Goal: Task Accomplishment & Management: Manage account settings

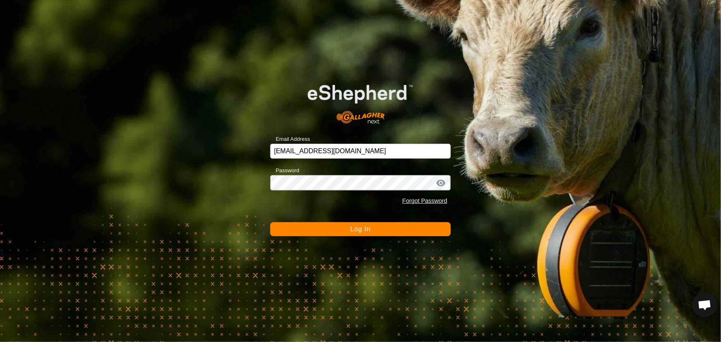
click at [359, 227] on span "Log In" at bounding box center [361, 229] width 20 height 7
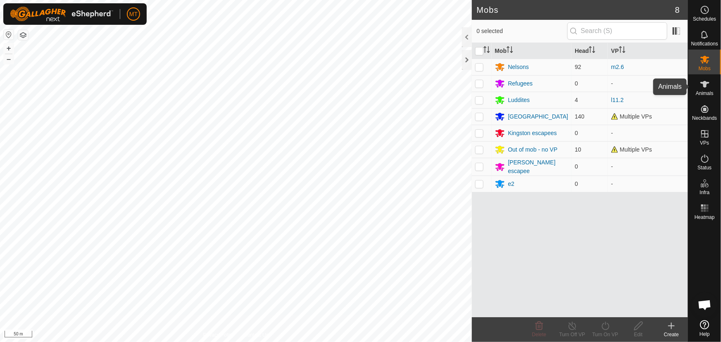
click at [709, 85] on icon at bounding box center [705, 84] width 10 height 10
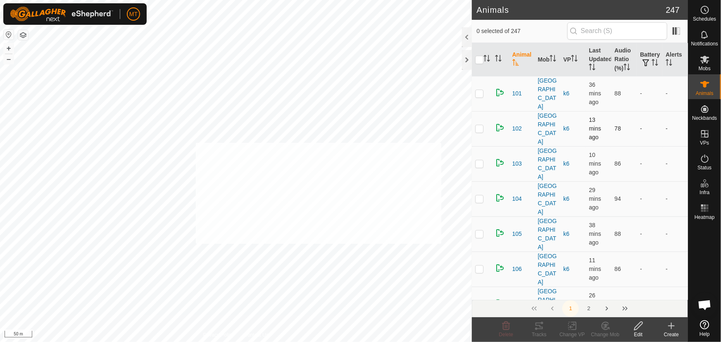
checkbox input "true"
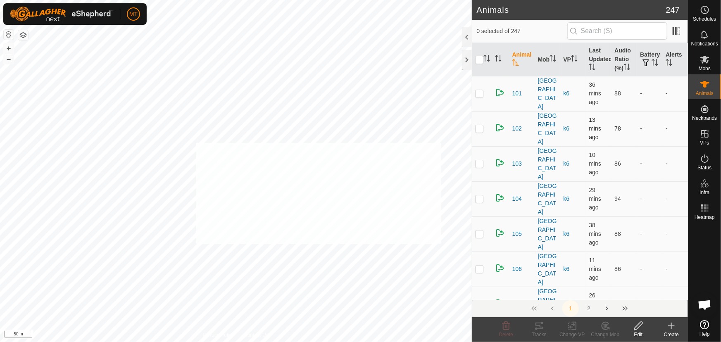
checkbox input "true"
click at [487, 60] on icon "Activate to sort" at bounding box center [488, 61] width 3 height 2
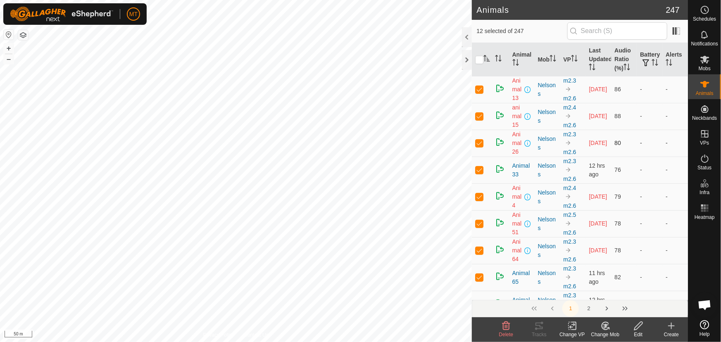
click at [481, 141] on p-checkbox at bounding box center [479, 143] width 8 height 7
checkbox input "false"
click at [480, 116] on p-checkbox at bounding box center [479, 116] width 8 height 7
checkbox input "false"
click at [480, 88] on p-checkbox at bounding box center [479, 89] width 8 height 7
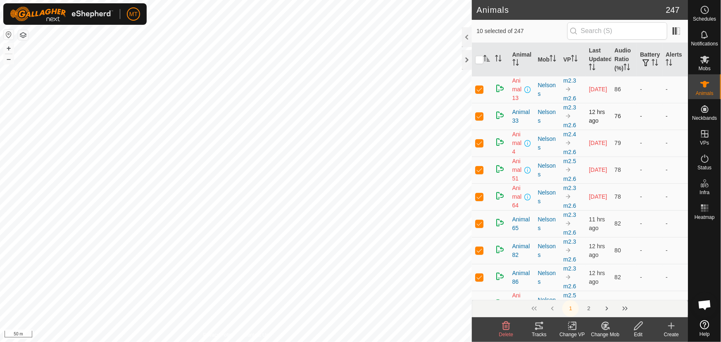
checkbox input "false"
click at [478, 116] on p-checkbox at bounding box center [479, 116] width 8 height 7
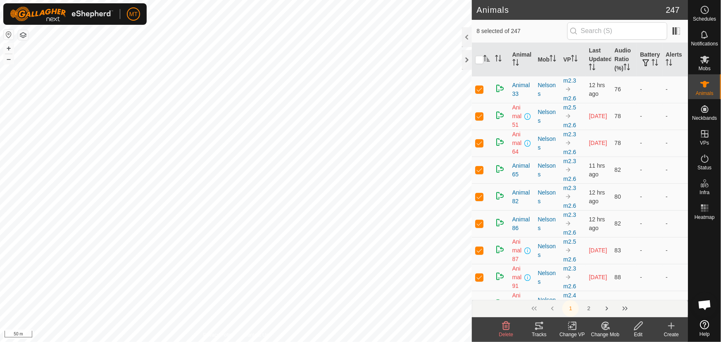
checkbox input "false"
click at [478, 116] on p-checkbox at bounding box center [479, 116] width 8 height 7
checkbox input "false"
click at [478, 116] on p-checkbox at bounding box center [479, 116] width 8 height 7
checkbox input "false"
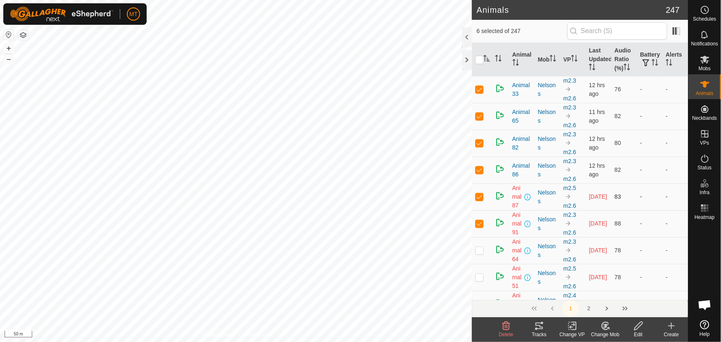
click at [484, 198] on td at bounding box center [482, 197] width 20 height 27
checkbox input "false"
click at [478, 193] on p-checkbox at bounding box center [479, 196] width 8 height 7
checkbox input "false"
click at [481, 57] on input "checkbox" at bounding box center [479, 60] width 8 height 8
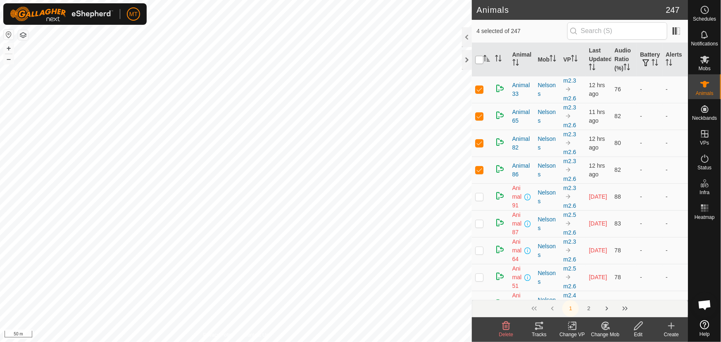
checkbox input "true"
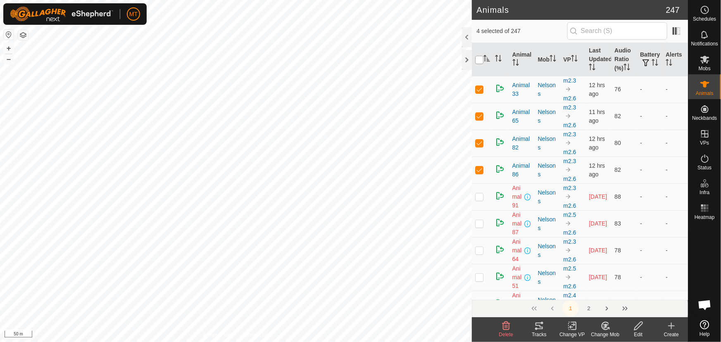
checkbox input "true"
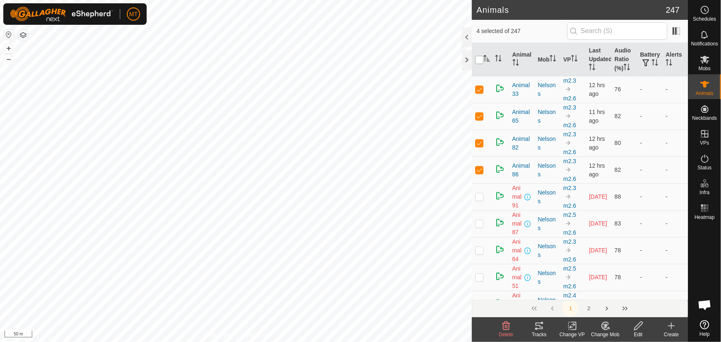
checkbox input "true"
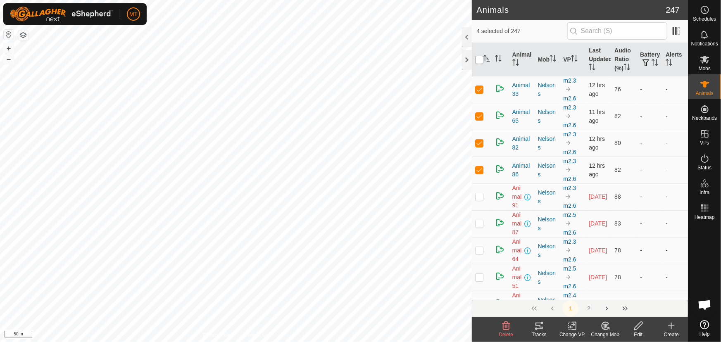
checkbox input "true"
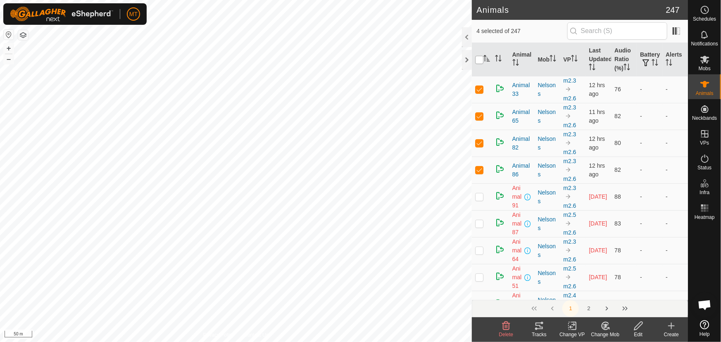
checkbox input "true"
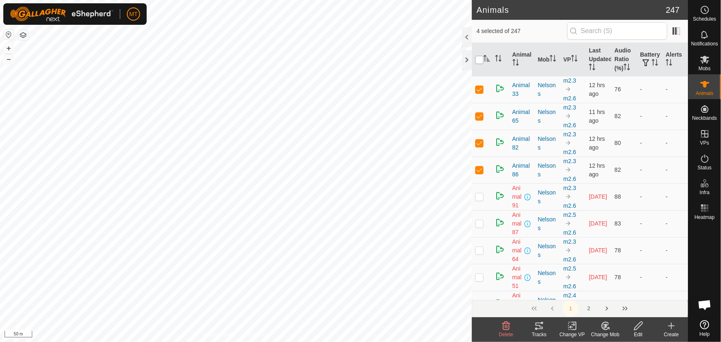
checkbox input "true"
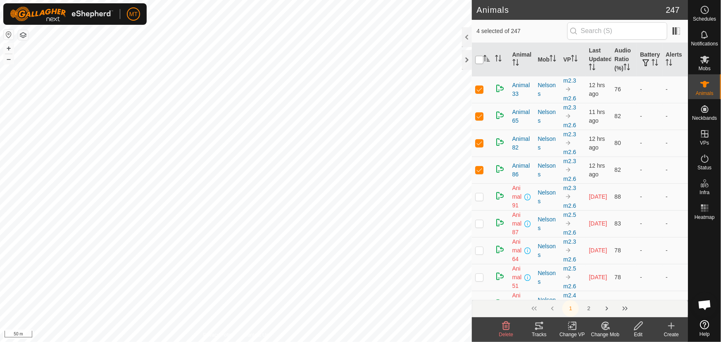
checkbox input "true"
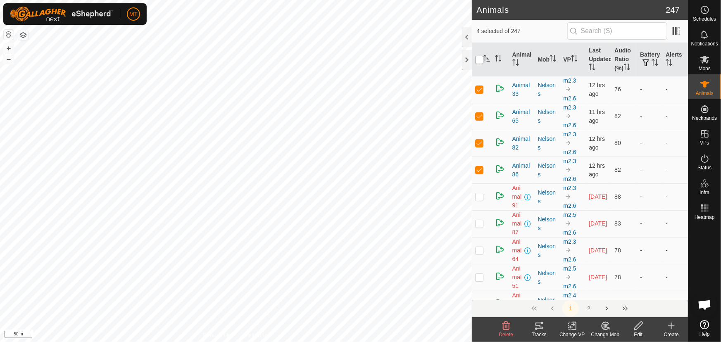
checkbox input "true"
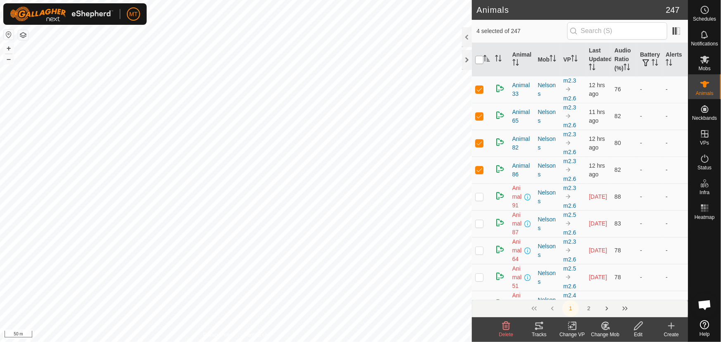
checkbox input "true"
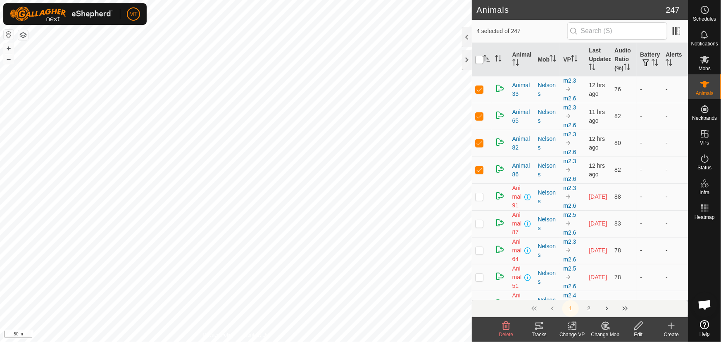
checkbox input "true"
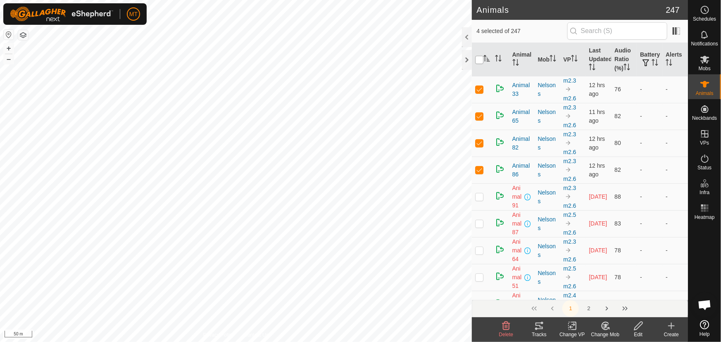
checkbox input "true"
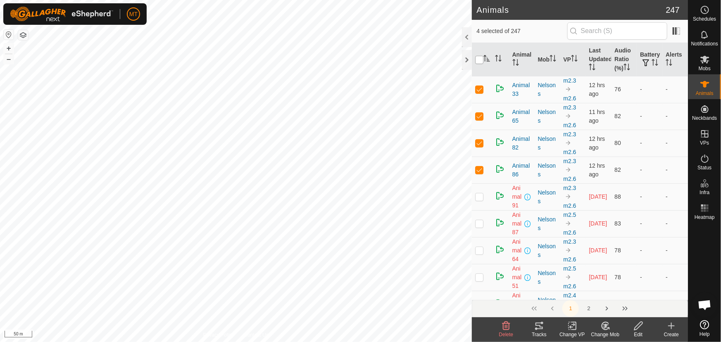
checkbox input "true"
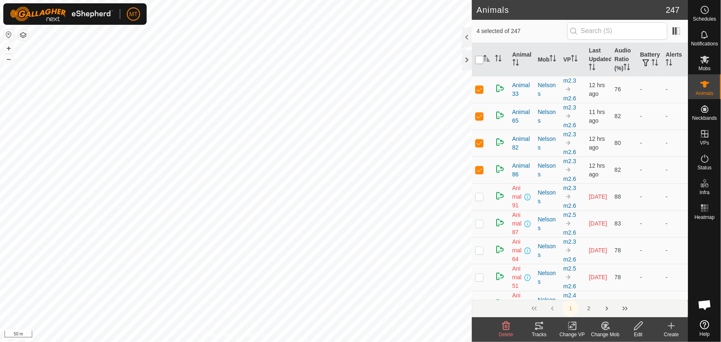
checkbox input "true"
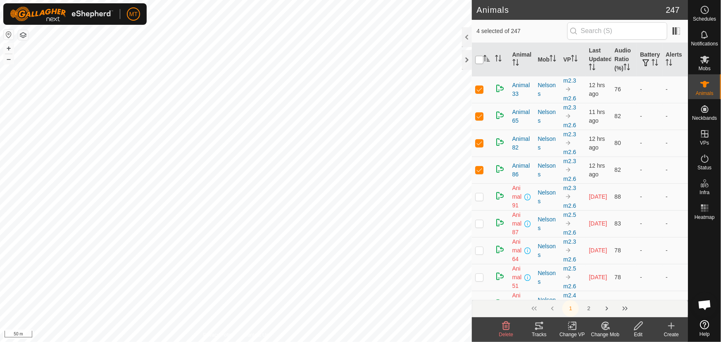
checkbox input "true"
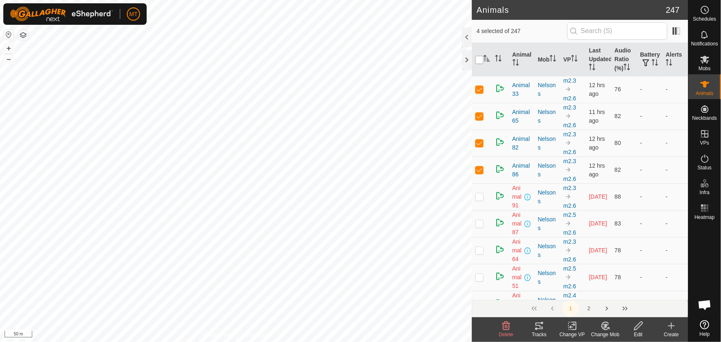
checkbox input "true"
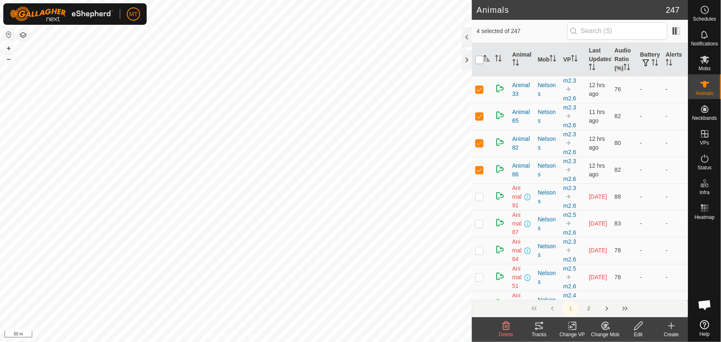
checkbox input "true"
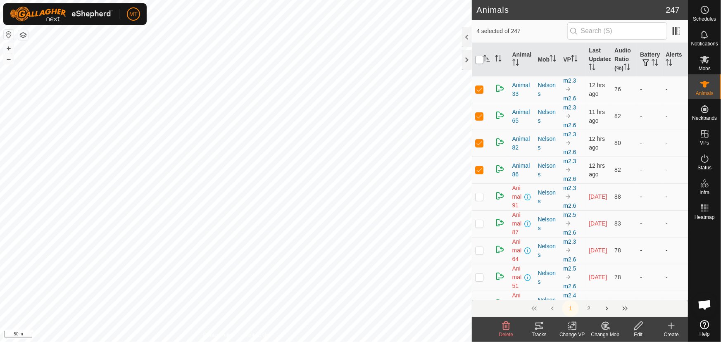
checkbox input "true"
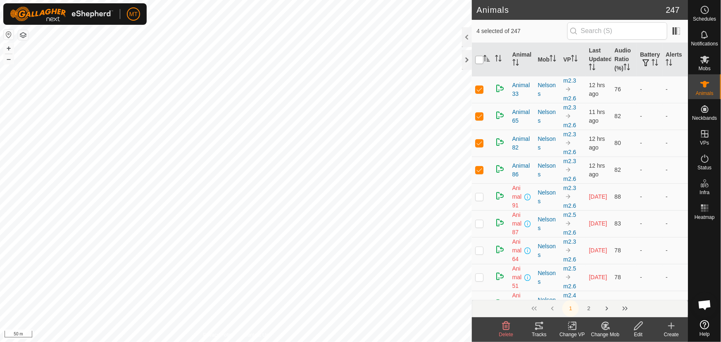
checkbox input "true"
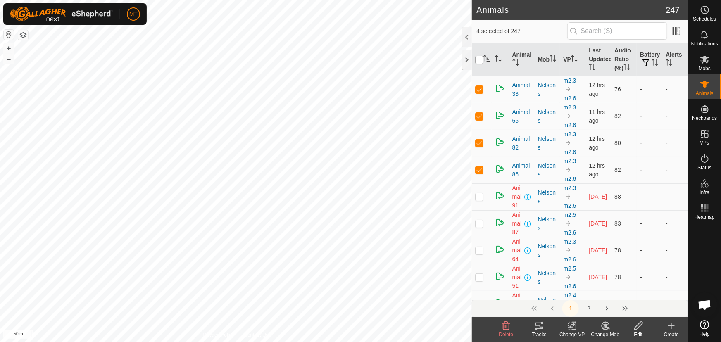
checkbox input "true"
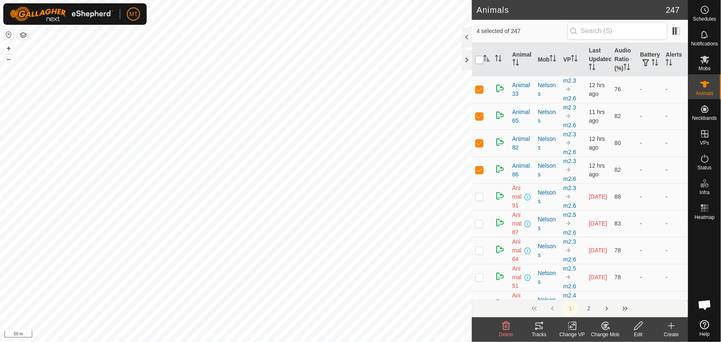
checkbox input "true"
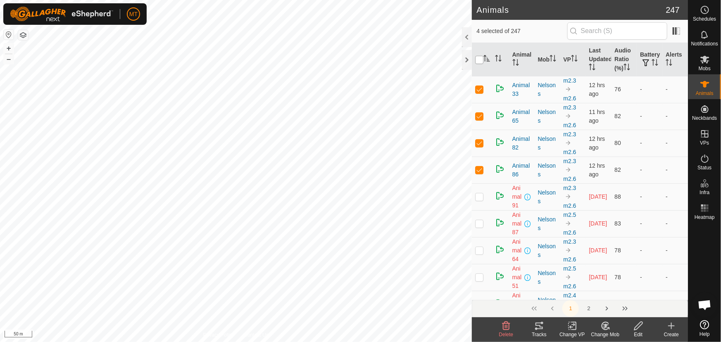
checkbox input "true"
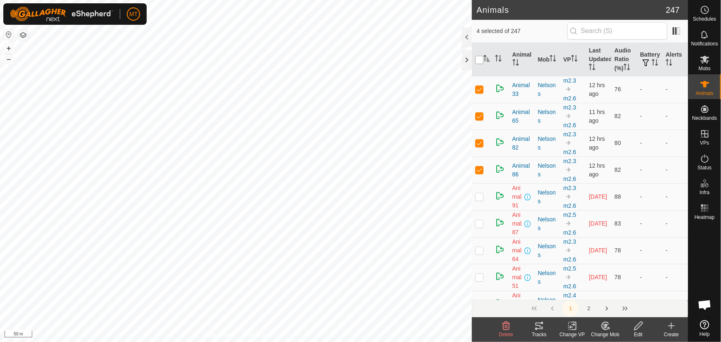
checkbox input "true"
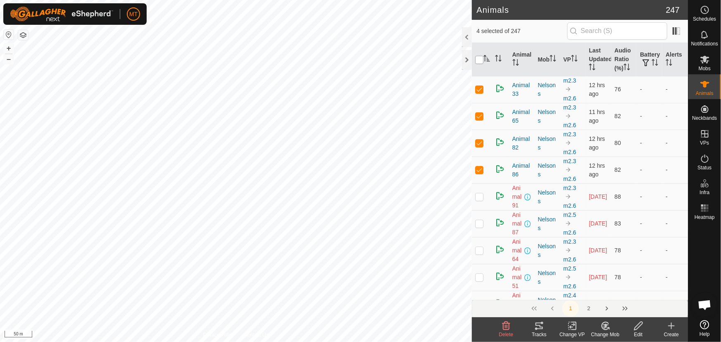
checkbox input "true"
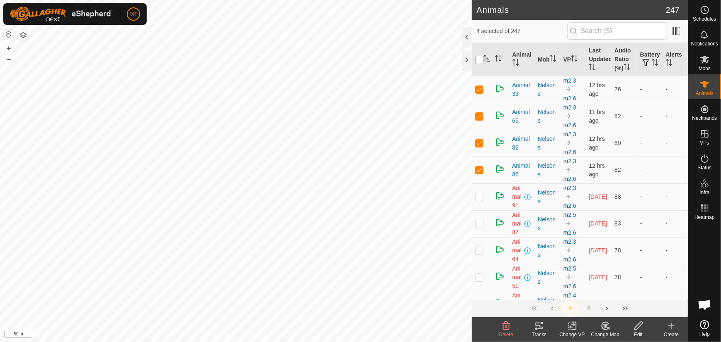
checkbox input "true"
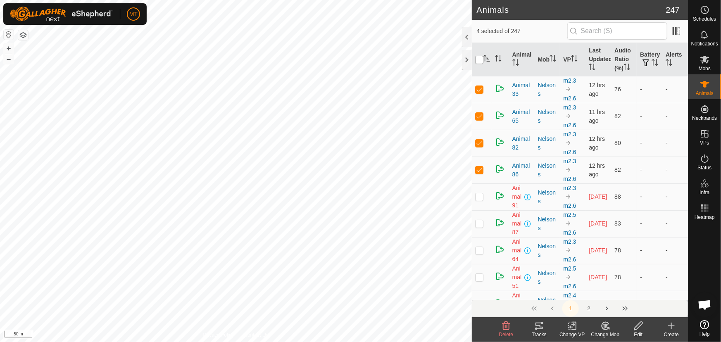
checkbox input "true"
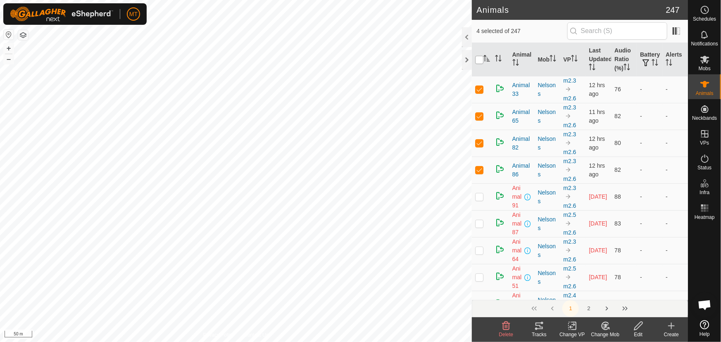
checkbox input "true"
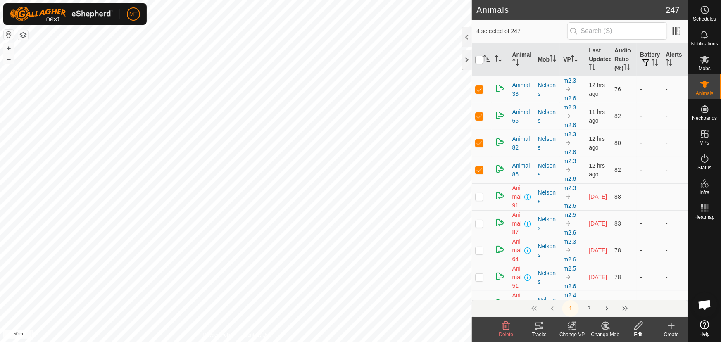
checkbox input "true"
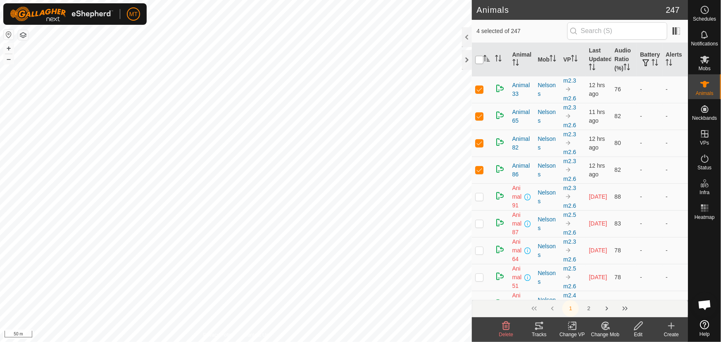
checkbox input "true"
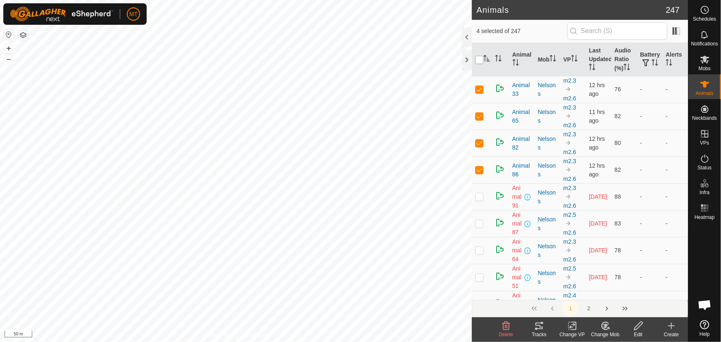
checkbox input "true"
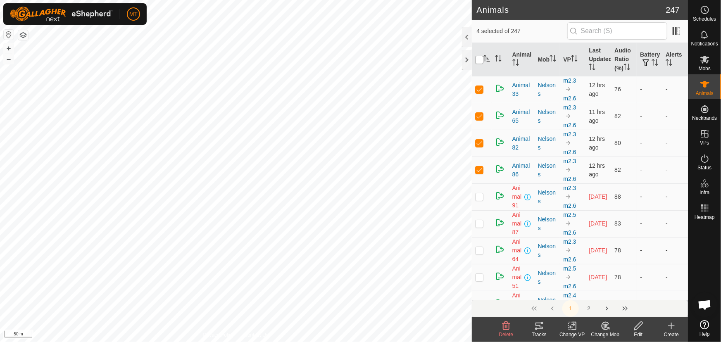
checkbox input "true"
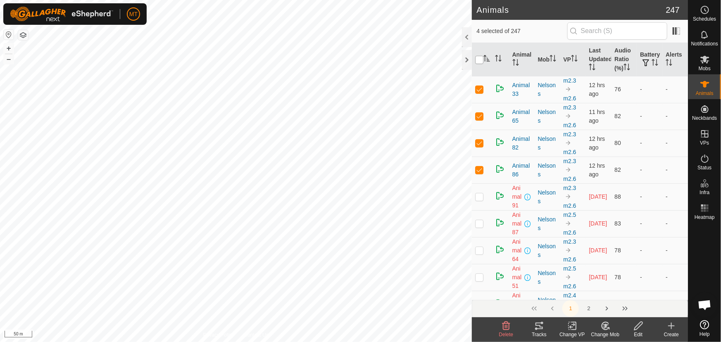
checkbox input "true"
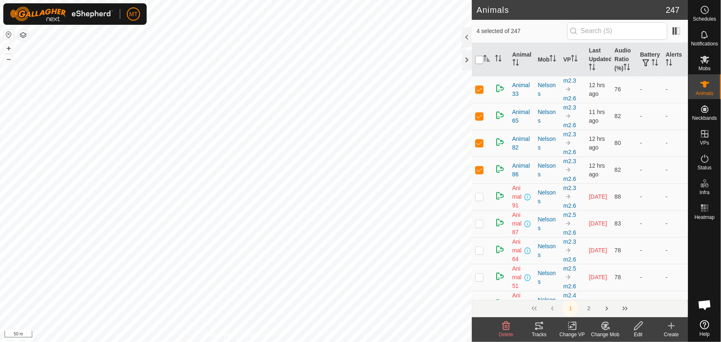
checkbox input "true"
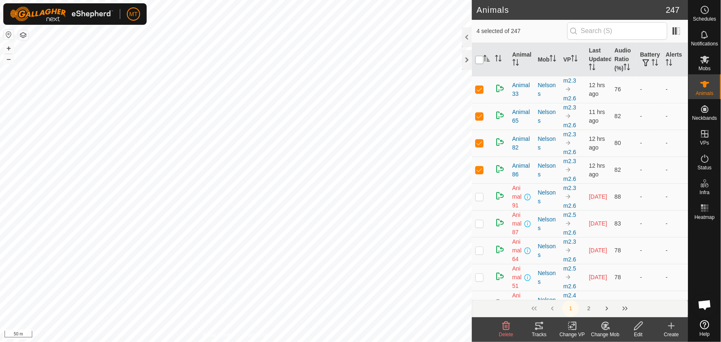
checkbox input "true"
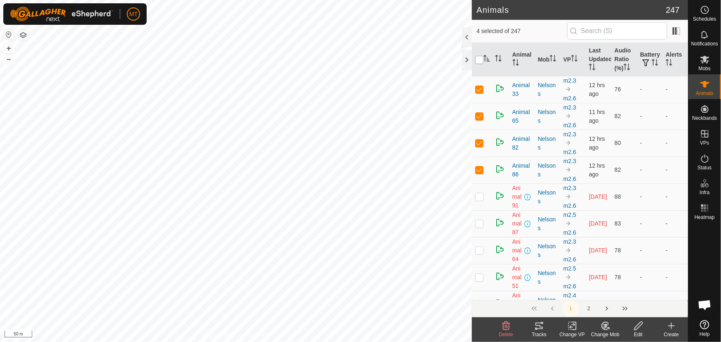
checkbox input "true"
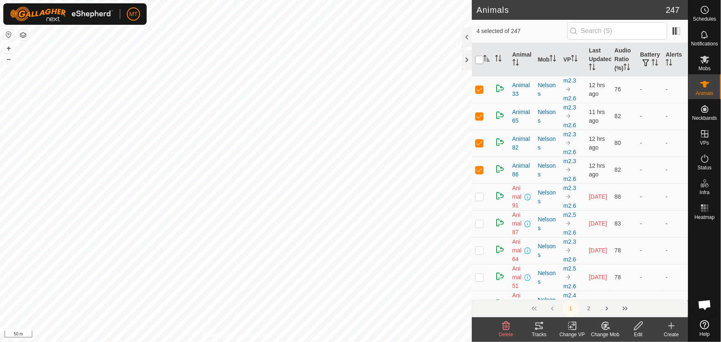
checkbox input "true"
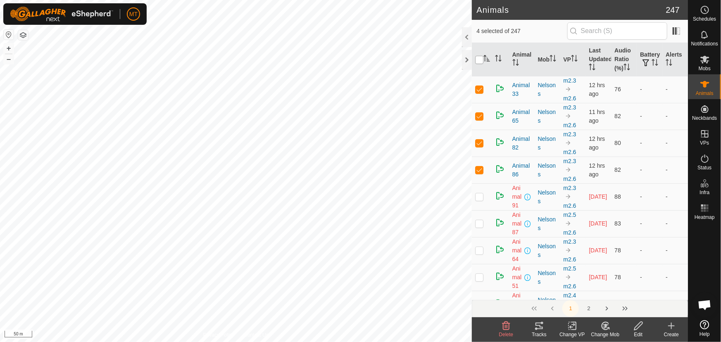
checkbox input "true"
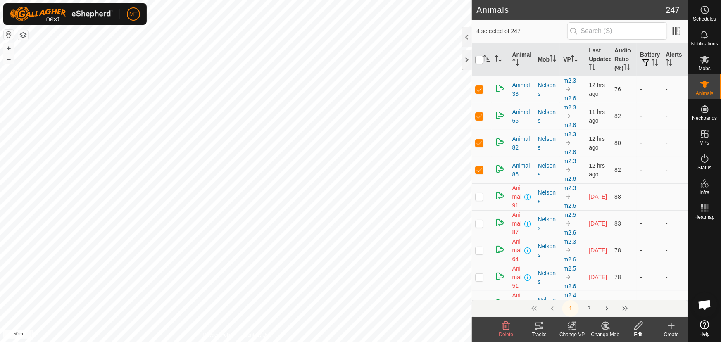
checkbox input "true"
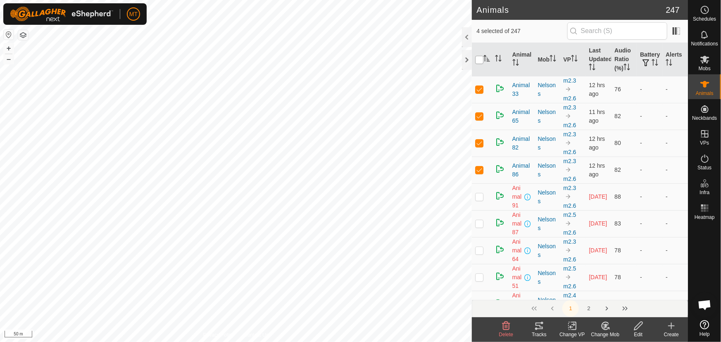
checkbox input "true"
click at [481, 57] on input "checkbox" at bounding box center [479, 60] width 8 height 8
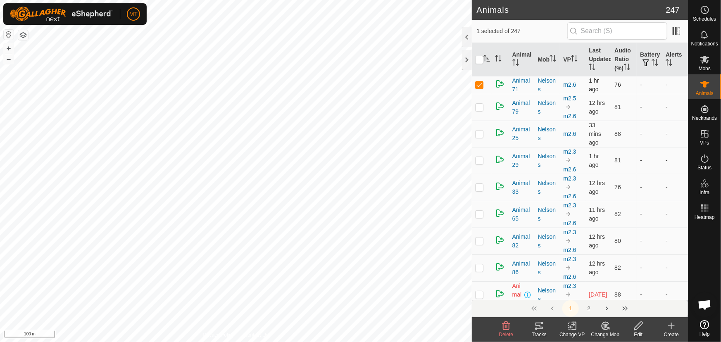
click at [482, 84] on p-checkbox at bounding box center [479, 84] width 8 height 7
